Goal: Contribute content: Contribute content

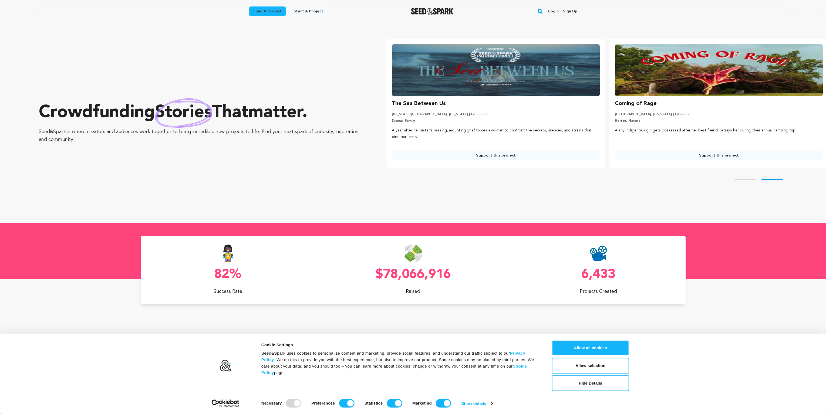
scroll to position [0, 227]
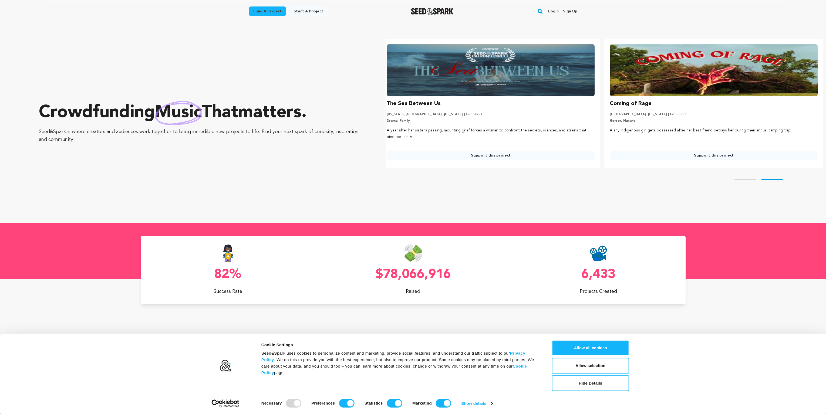
click at [570, 9] on link "Sign up" at bounding box center [570, 11] width 14 height 9
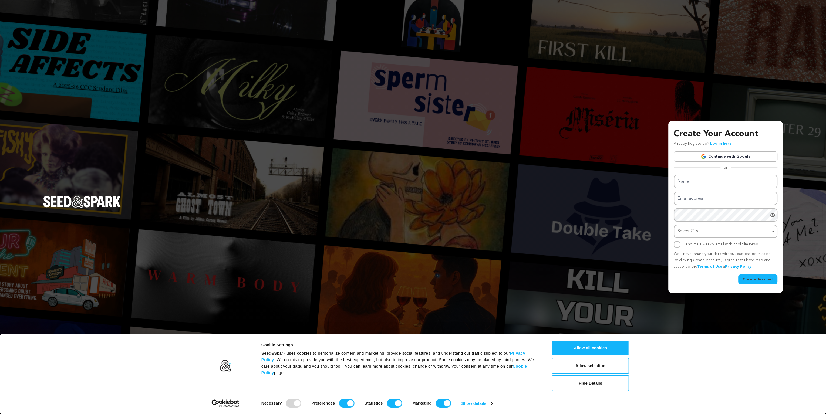
click at [717, 159] on link "Continue with Google" at bounding box center [726, 157] width 104 height 10
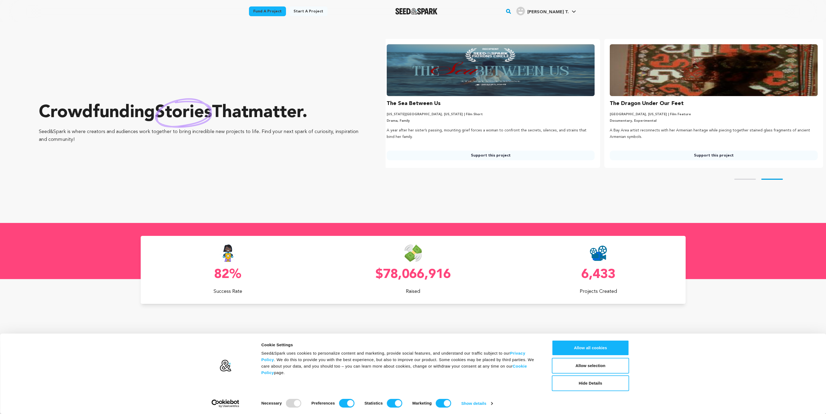
scroll to position [0, 227]
click at [591, 344] on button "Allow all cookies" at bounding box center [590, 348] width 77 height 16
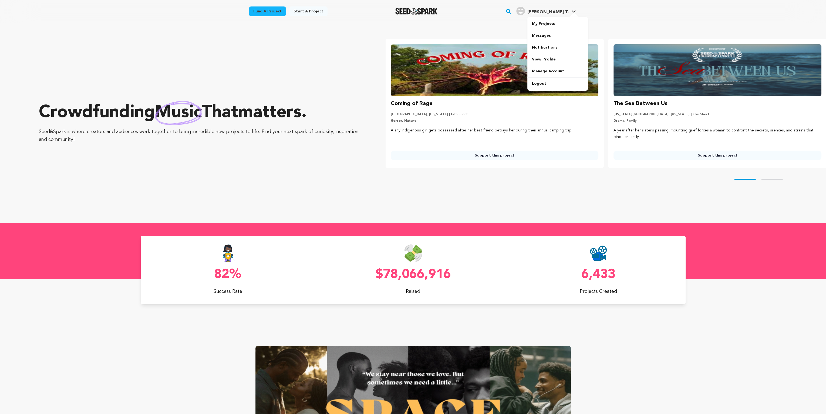
scroll to position [0, 0]
click at [551, 21] on link "My Projects" at bounding box center [557, 24] width 60 height 12
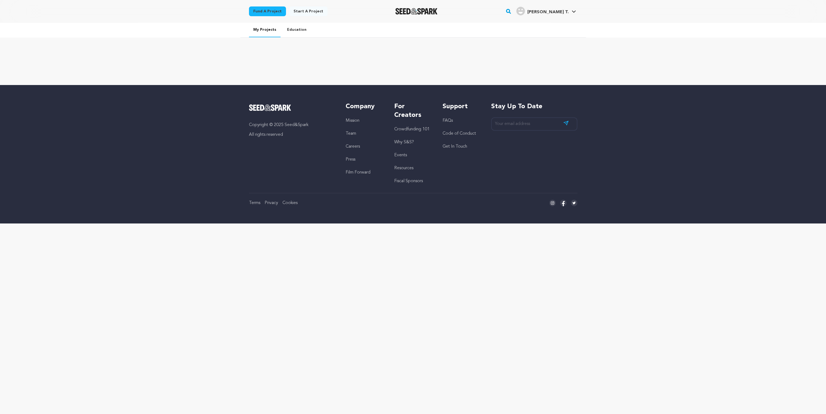
click at [307, 11] on link "Start a project" at bounding box center [308, 11] width 38 height 10
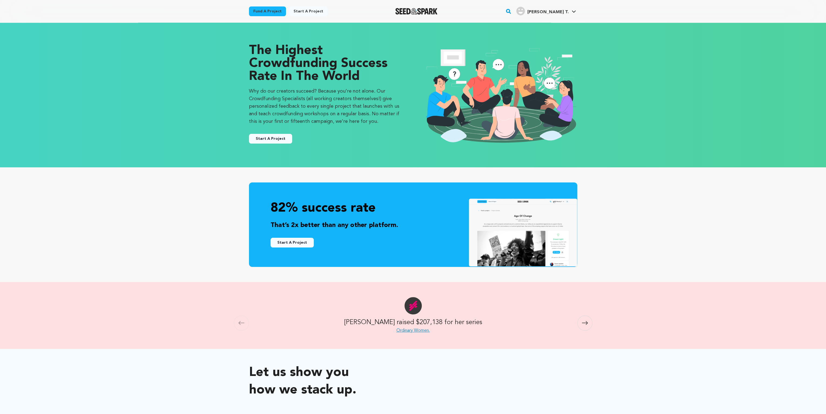
click at [279, 139] on button "Start A Project" at bounding box center [270, 139] width 43 height 10
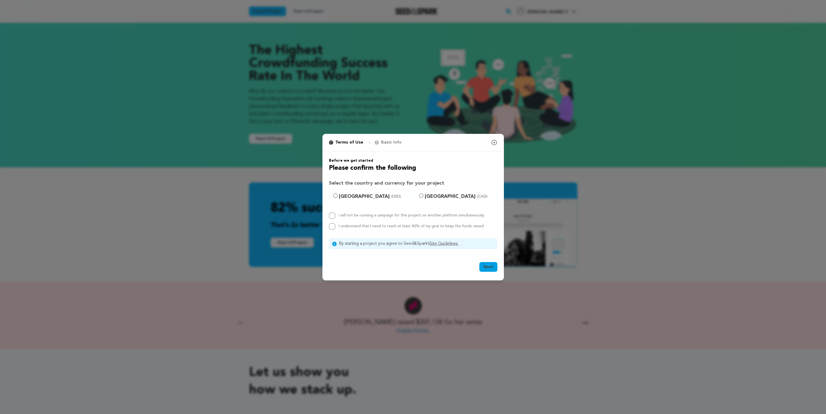
click at [350, 195] on span "United States (USD)" at bounding box center [373, 197] width 69 height 8
click at [338, 195] on input "United States (USD)" at bounding box center [335, 196] width 4 height 4
radio input "true"
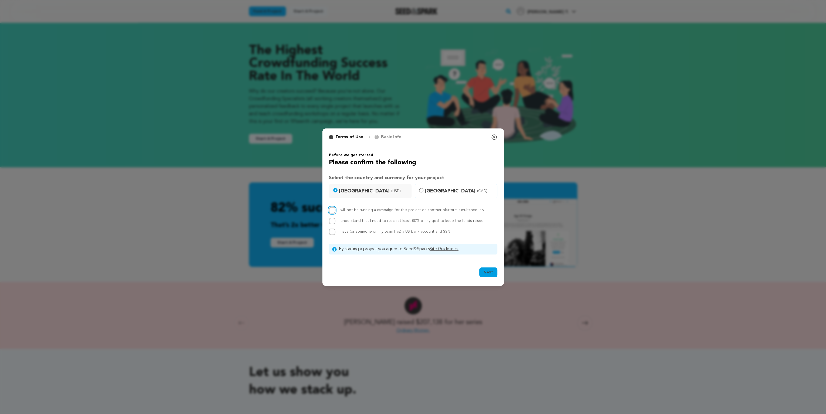
click at [334, 208] on input "I will not be running a campaign for this project on another platform simultane…" at bounding box center [332, 210] width 6 height 6
checkbox input "true"
click at [332, 218] on input "I understand that I need to reach at least 80% of my goal to keep the funds rai…" at bounding box center [332, 221] width 6 height 6
checkbox input "true"
click at [332, 232] on input "I have (or someone on my team has) a US bank account and SSN" at bounding box center [332, 232] width 6 height 6
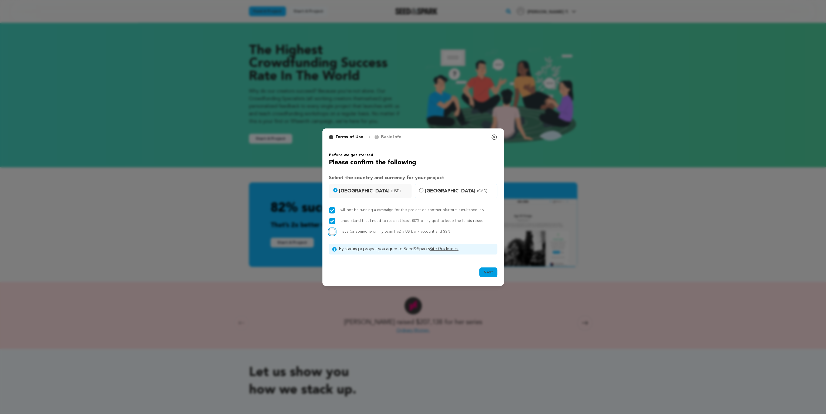
checkbox input "true"
click at [483, 276] on button "Next" at bounding box center [488, 273] width 18 height 10
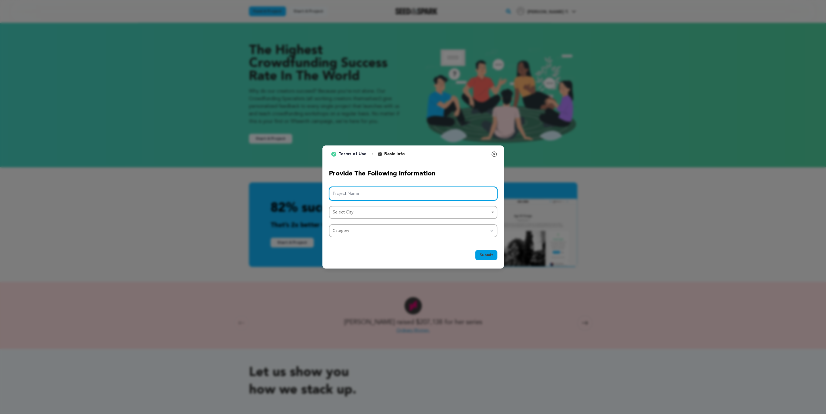
click at [404, 196] on input "Project Name" at bounding box center [413, 194] width 169 height 14
click at [374, 211] on div "Select City Remove item" at bounding box center [412, 213] width 158 height 8
type input "Shut Eye"
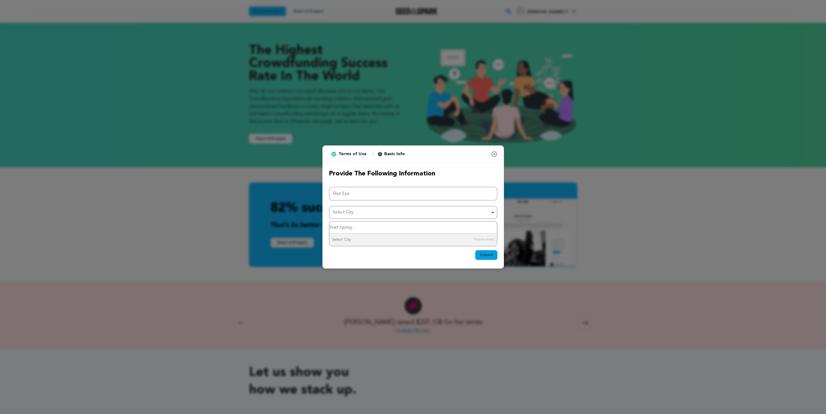
click at [355, 228] on input "Select City" at bounding box center [412, 228] width 167 height 12
type input "austin"
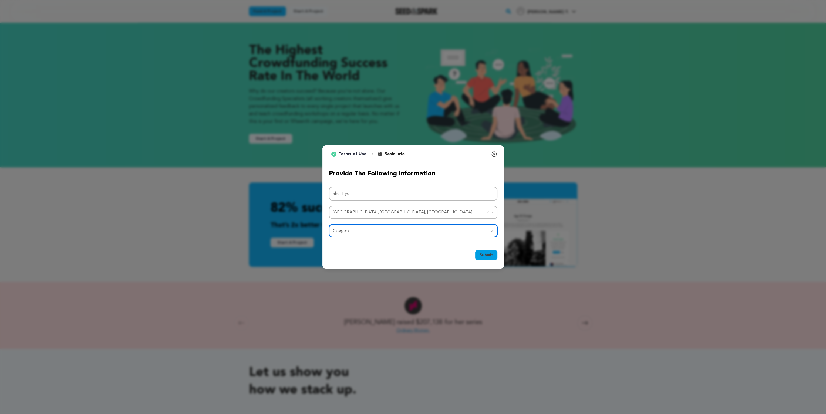
click at [346, 234] on select "Category Film Feature Film Short Series Film Festival Company Music Video VR Ex…" at bounding box center [413, 230] width 169 height 13
select select "383"
click at [329, 224] on select "Category Film Feature Film Short Series Film Festival Company Music Video VR Ex…" at bounding box center [413, 230] width 169 height 13
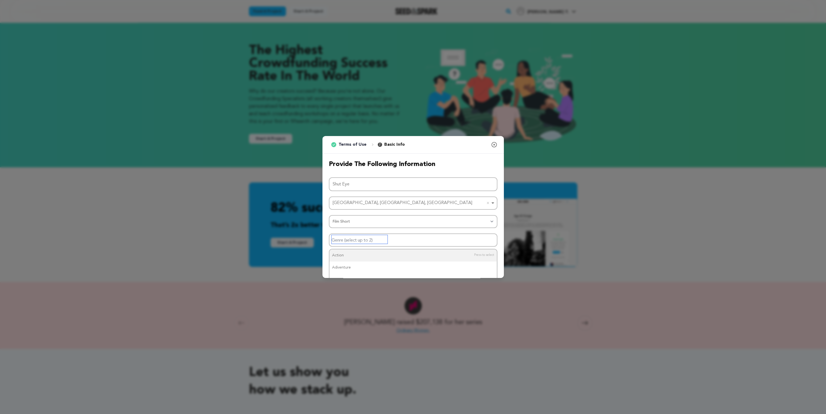
click at [349, 241] on input "Genre (select up to 2)" at bounding box center [360, 239] width 56 height 9
click at [499, 190] on div "Provide the following information Project Name Shut Eye Austin, TX, USA Austin,…" at bounding box center [412, 203] width 181 height 100
click at [489, 263] on span "Submit" at bounding box center [487, 264] width 14 height 5
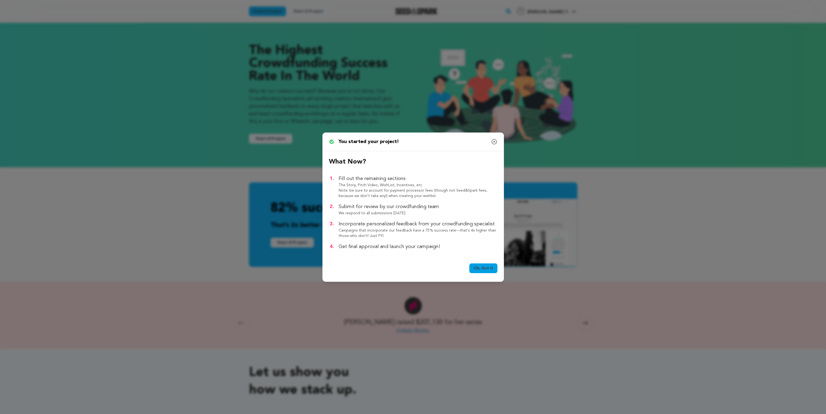
click at [489, 264] on link "Ok, Got it" at bounding box center [483, 269] width 28 height 10
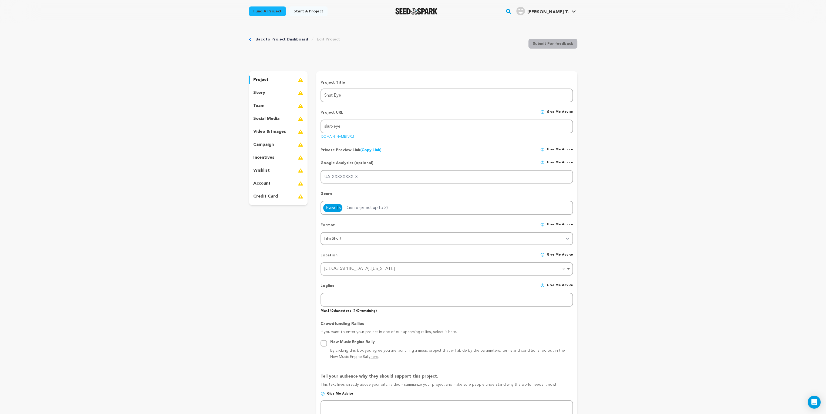
click at [323, 39] on link "Edit Project" at bounding box center [328, 39] width 23 height 5
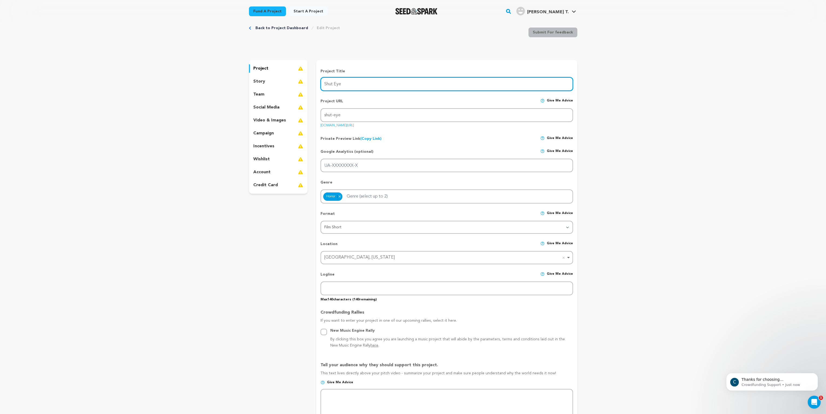
click at [367, 82] on input "Shut Eye" at bounding box center [447, 84] width 252 height 14
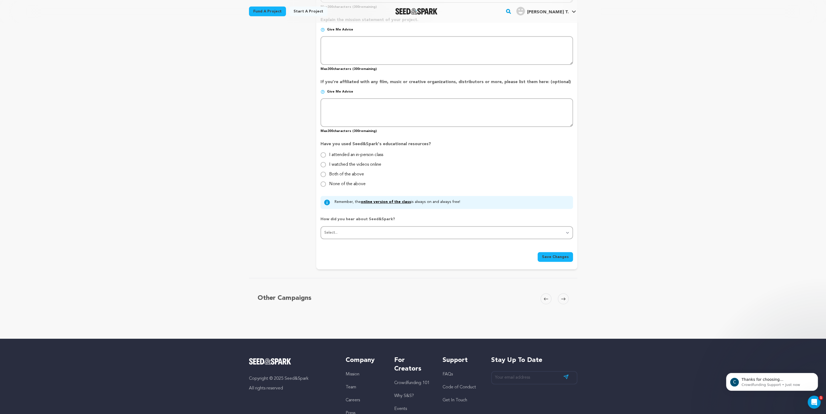
scroll to position [497, 0]
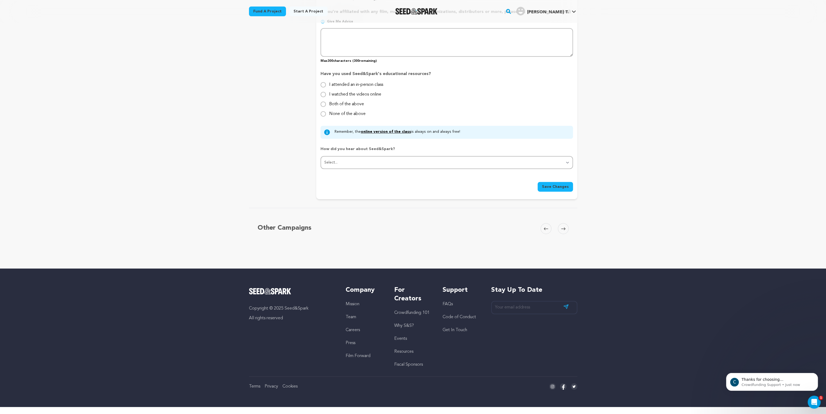
click at [555, 189] on button "Save Changes" at bounding box center [555, 187] width 35 height 10
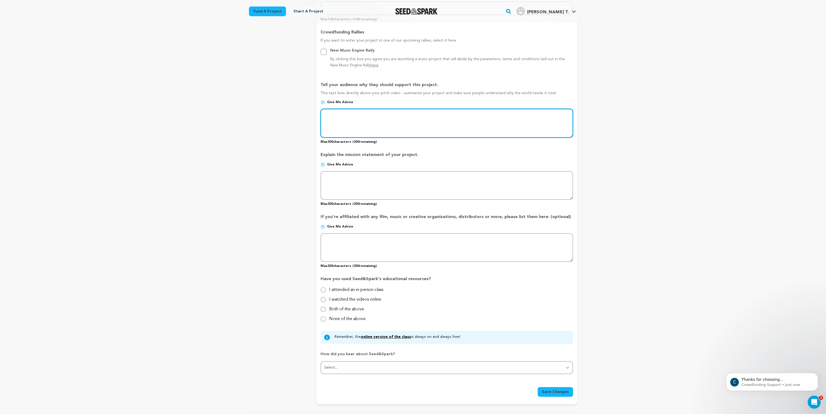
click at [379, 123] on textarea at bounding box center [447, 123] width 252 height 29
click at [326, 114] on textarea at bounding box center [447, 123] width 252 height 29
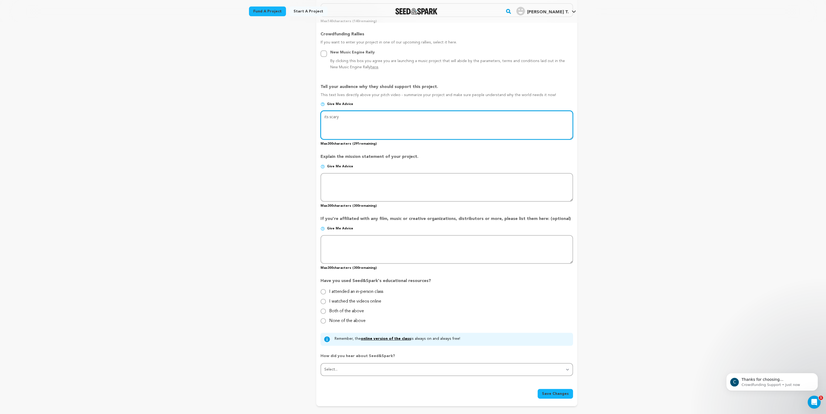
type textarea "its scary"
click at [562, 391] on span "Save Changes" at bounding box center [555, 393] width 27 height 5
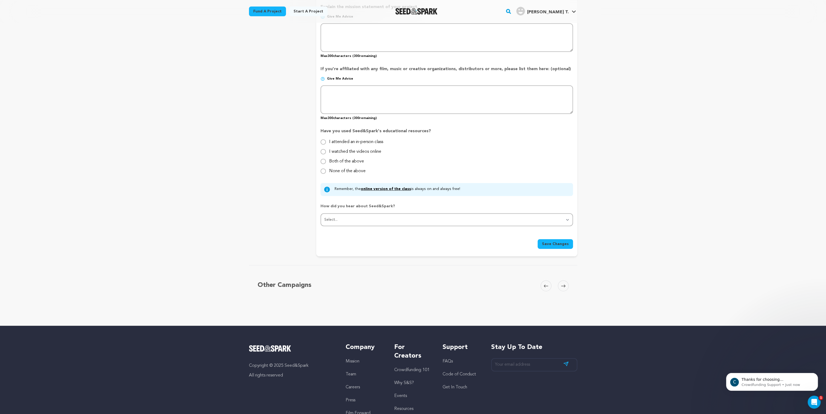
scroll to position [497, 0]
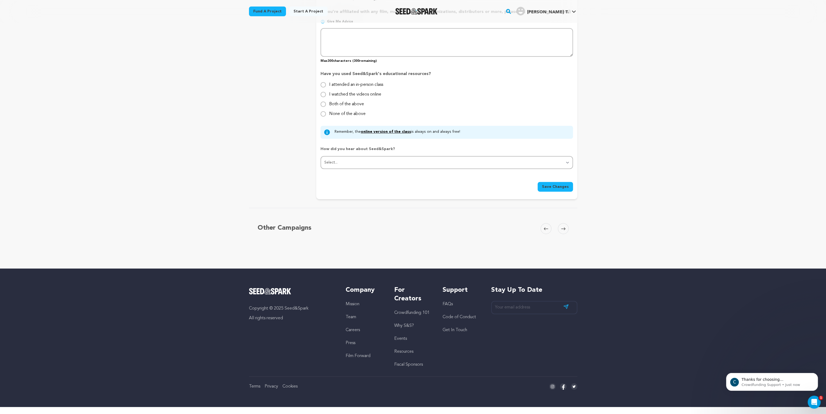
type input "its really scary"
click at [571, 187] on button "Save Changes" at bounding box center [555, 187] width 35 height 10
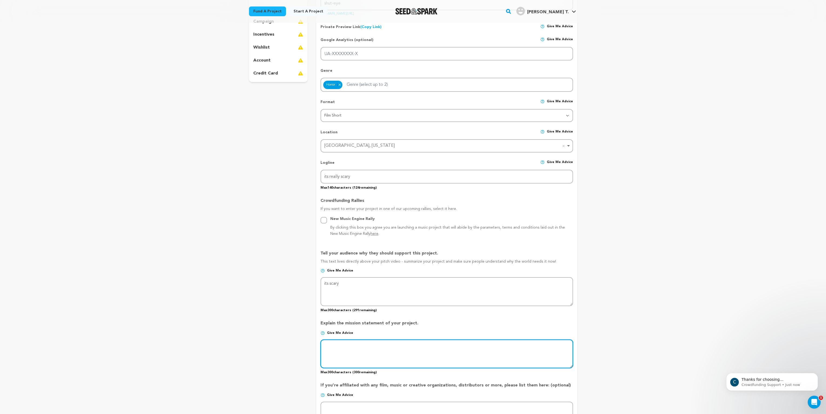
scroll to position [0, 0]
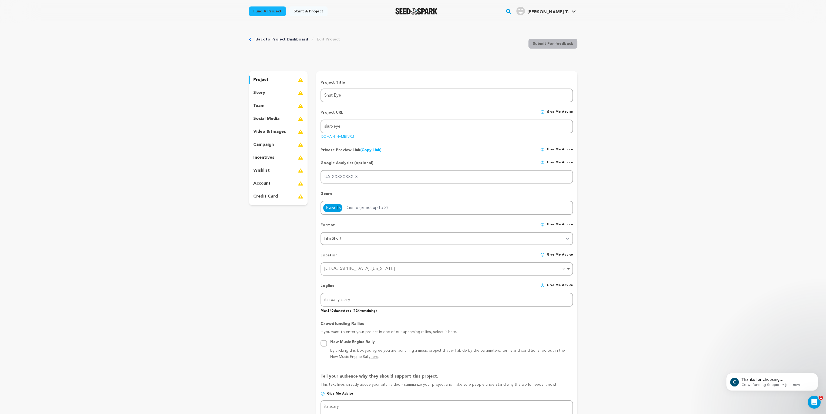
click at [570, 12] on link "Ehrbar T. Ehrbar T." at bounding box center [546, 11] width 62 height 10
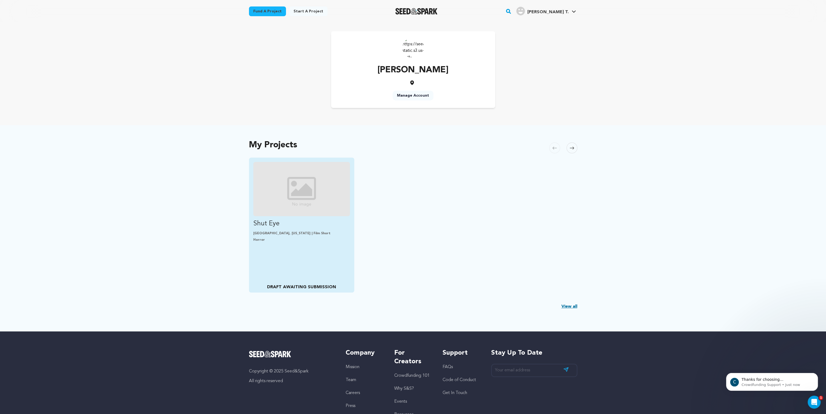
click at [291, 187] on img "Fund Shut Eye" at bounding box center [301, 189] width 97 height 54
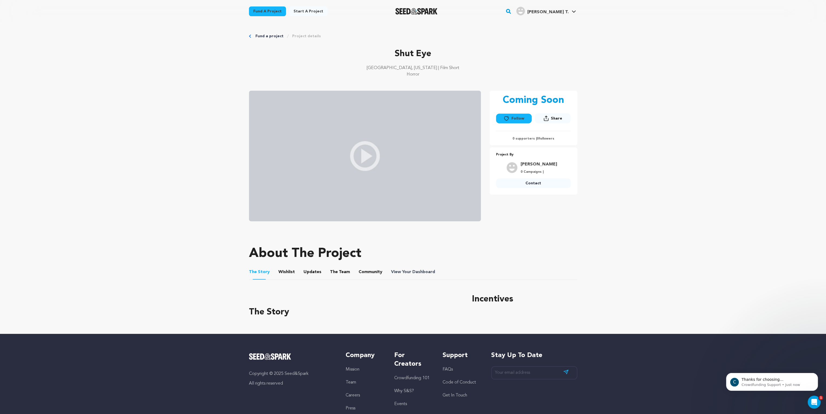
scroll to position [5, 0]
